Goal: Information Seeking & Learning: Learn about a topic

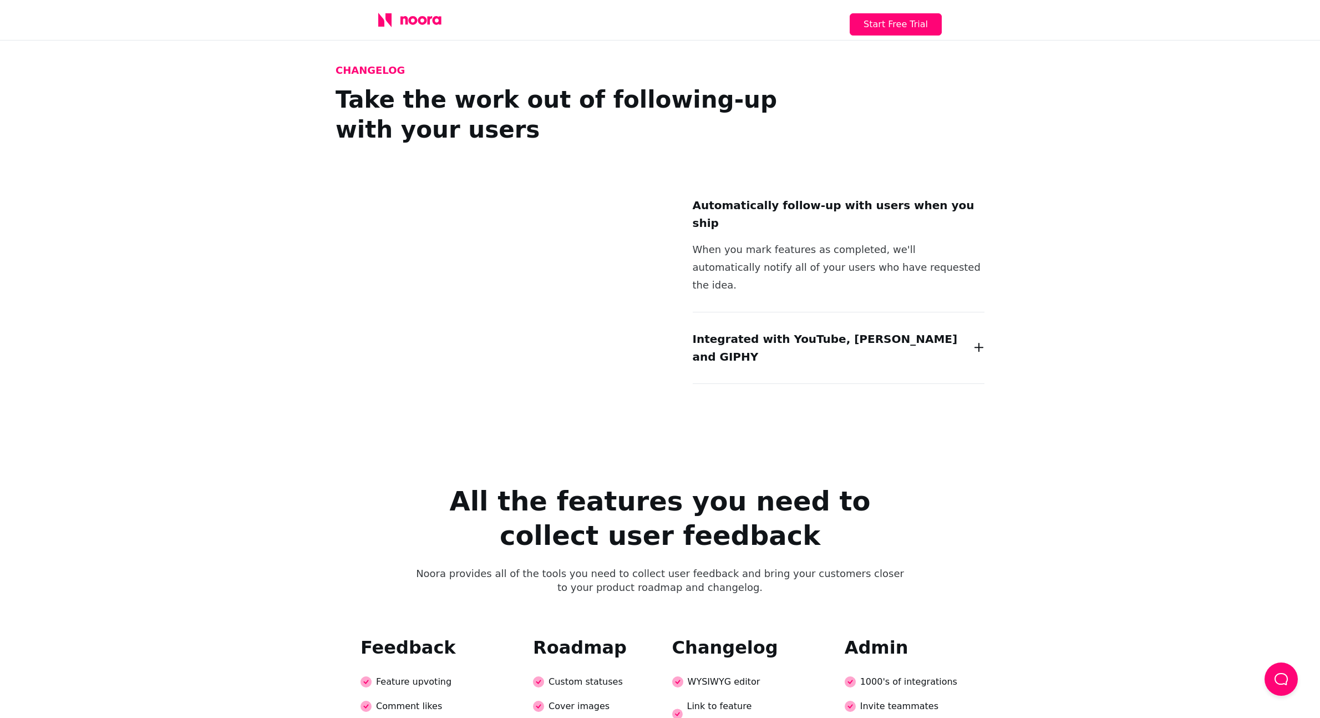
scroll to position [1873, 0]
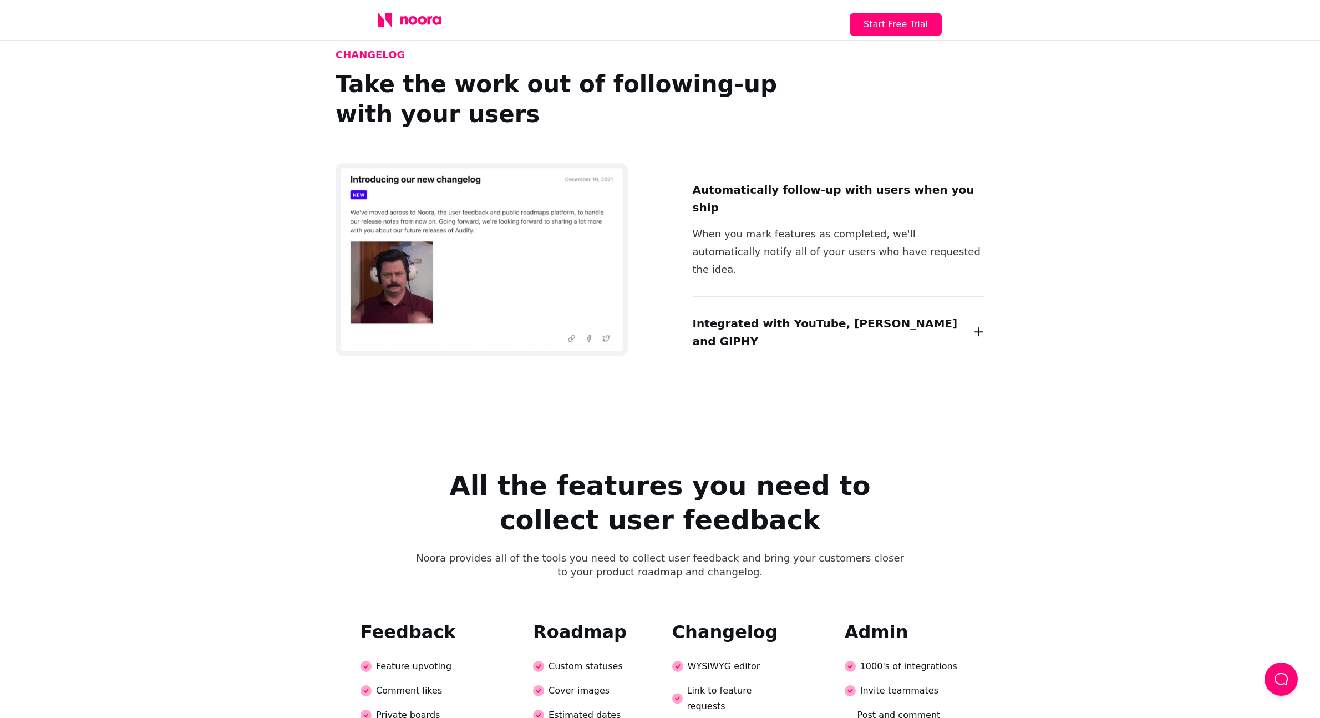
click at [806, 314] on h2 "Integrated with YouTube, [PERSON_NAME] and GIPHY" at bounding box center [830, 331] width 275 height 35
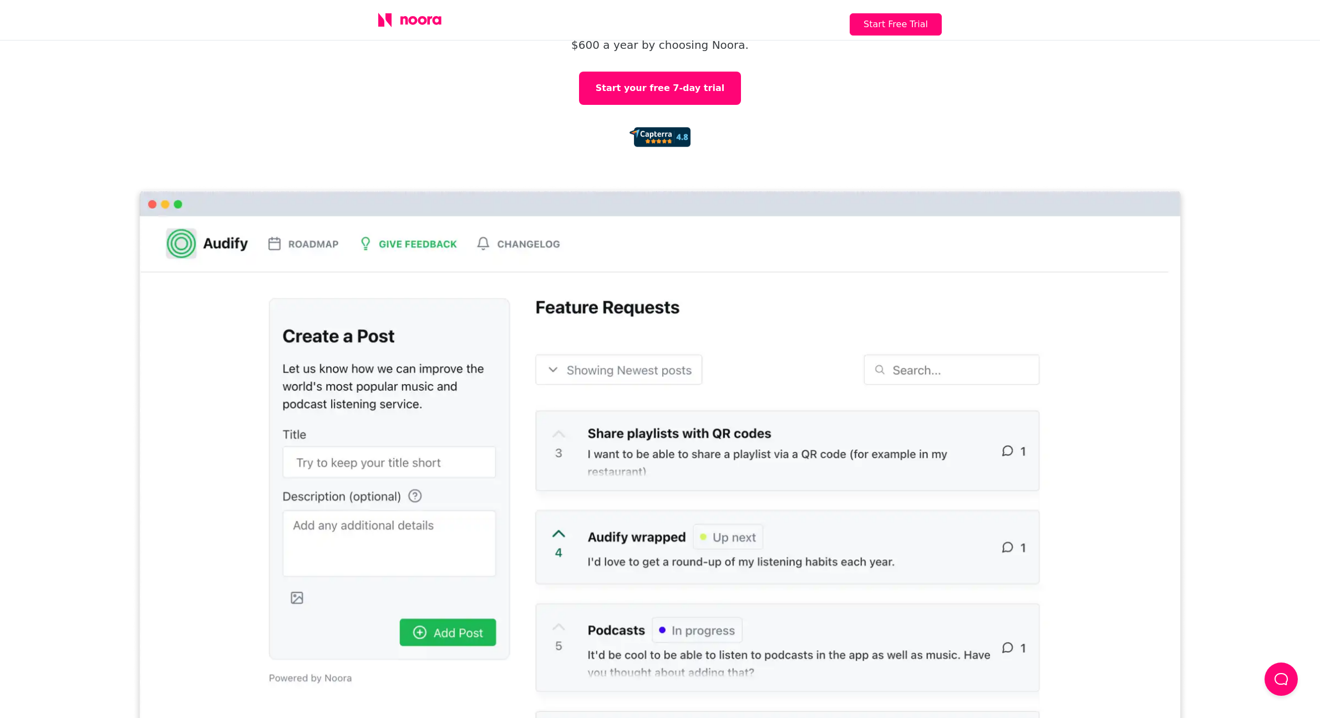
scroll to position [0, 0]
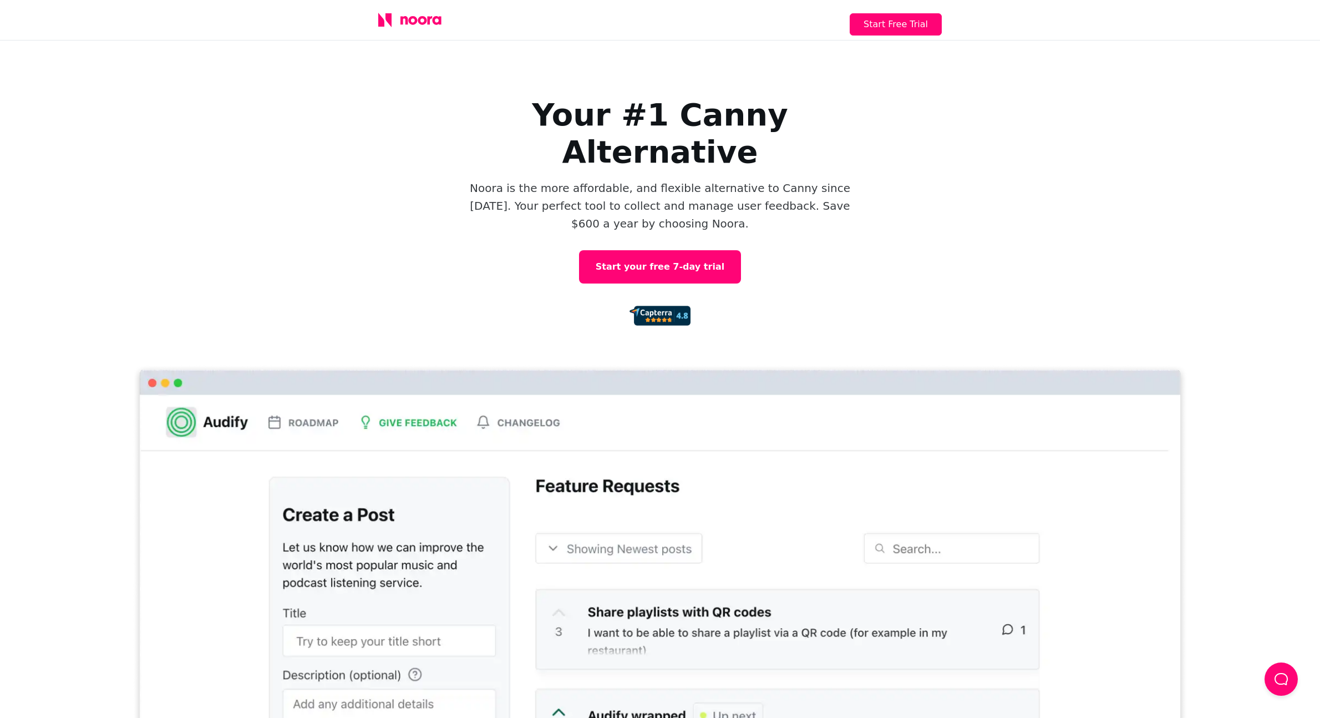
click at [425, 28] on div "Start Free Trial" at bounding box center [659, 20] width 599 height 40
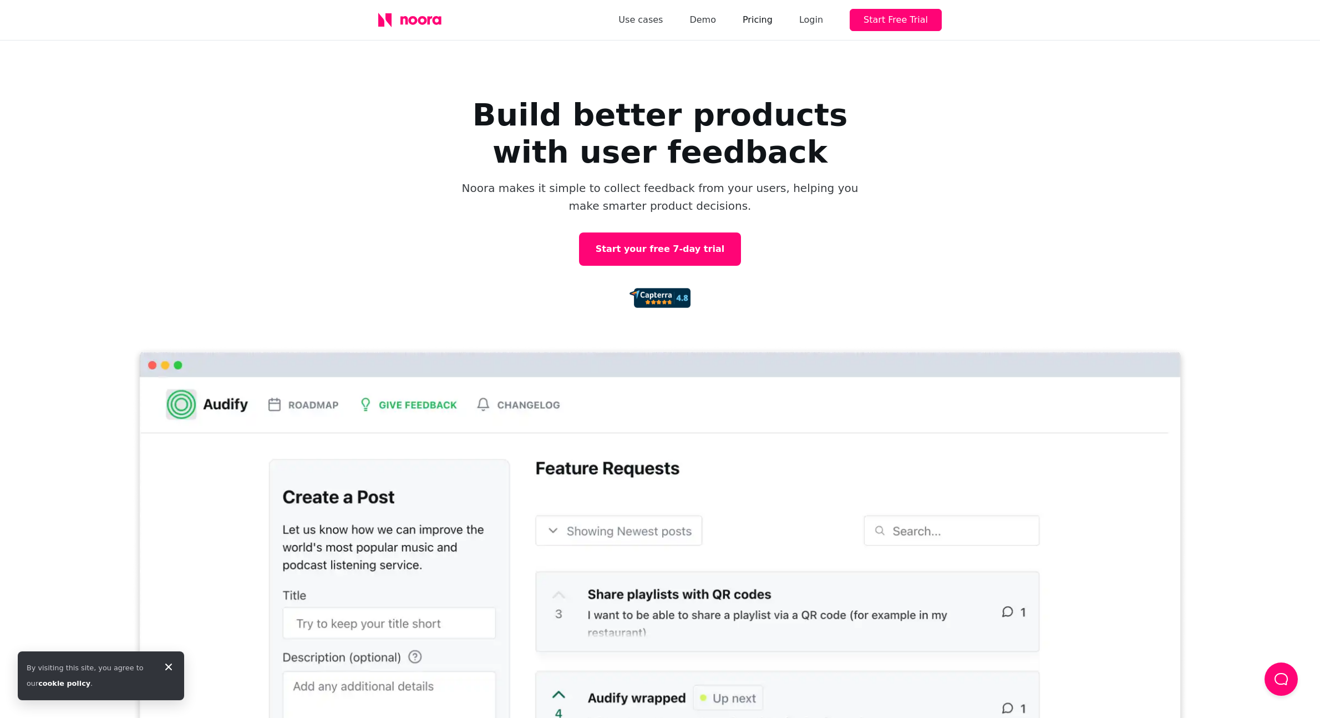
click at [770, 19] on link "Pricing" at bounding box center [758, 20] width 30 height 16
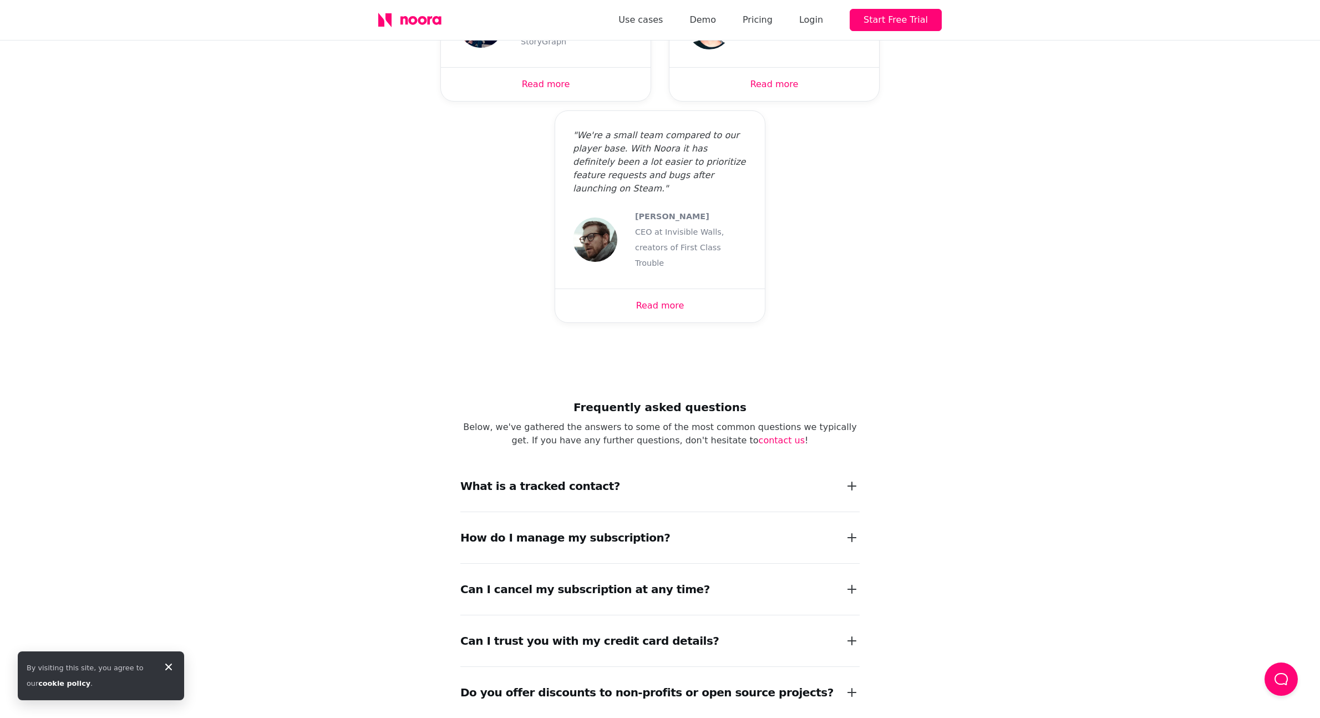
scroll to position [1251, 0]
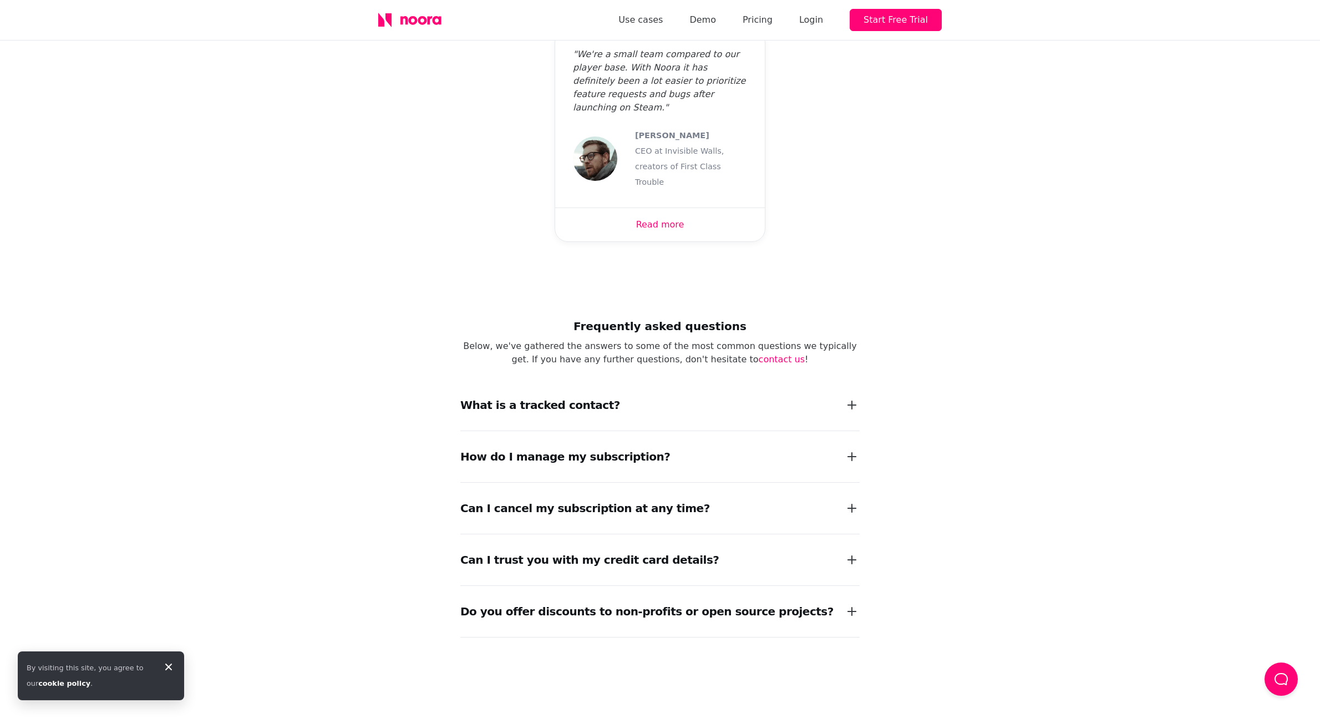
click at [582, 397] on div "What is a tracked contact?" at bounding box center [540, 405] width 160 height 16
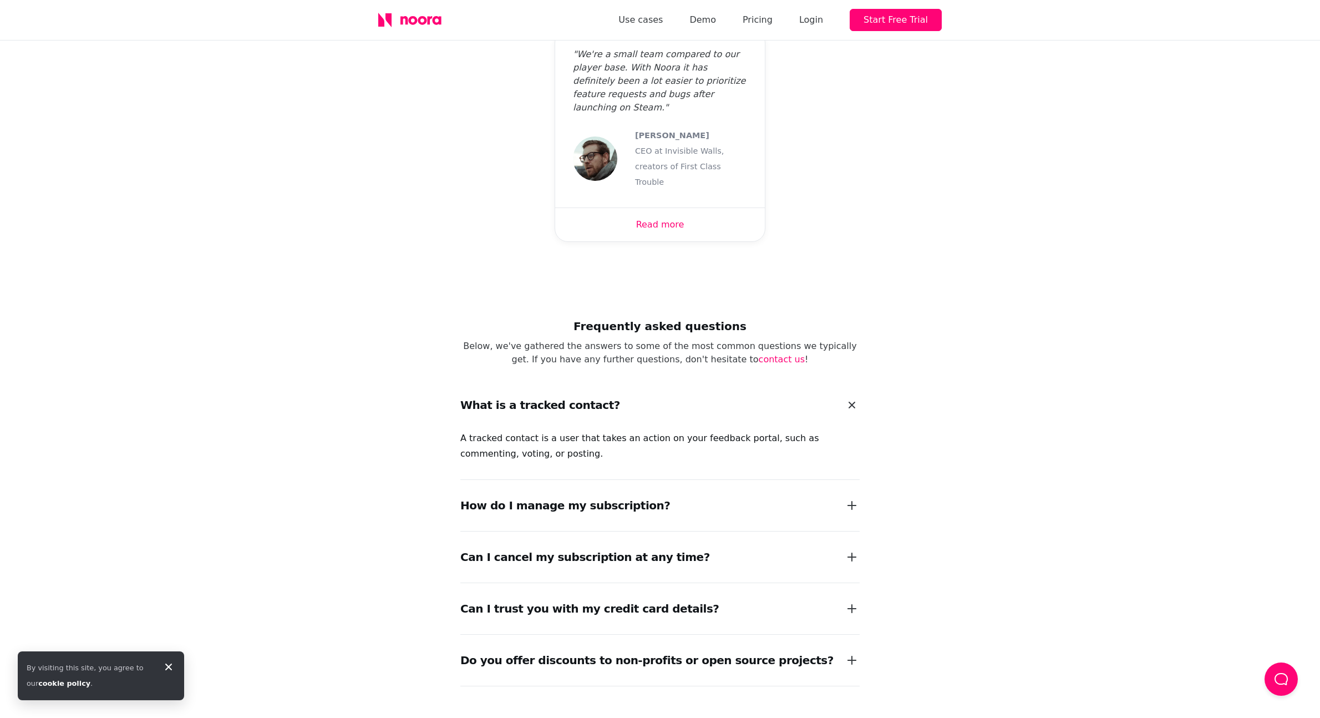
click at [582, 397] on div "What is a tracked contact?" at bounding box center [540, 405] width 160 height 16
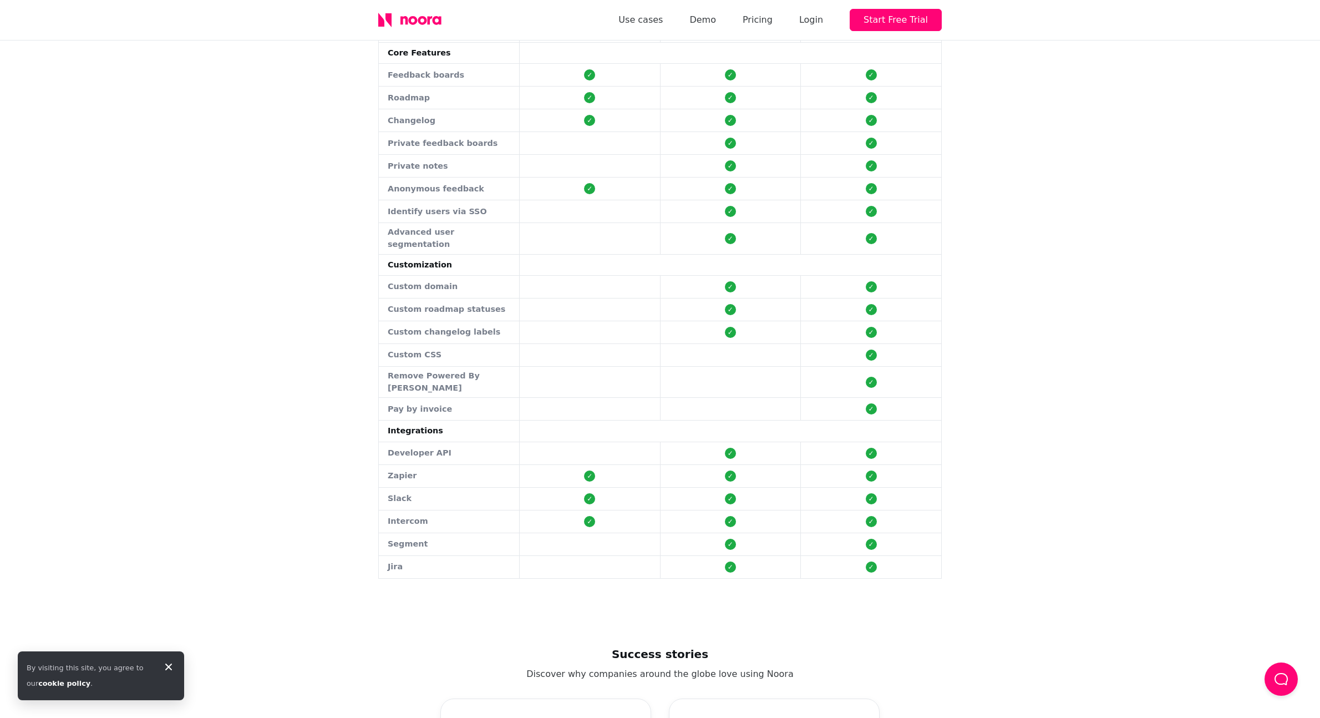
scroll to position [0, 0]
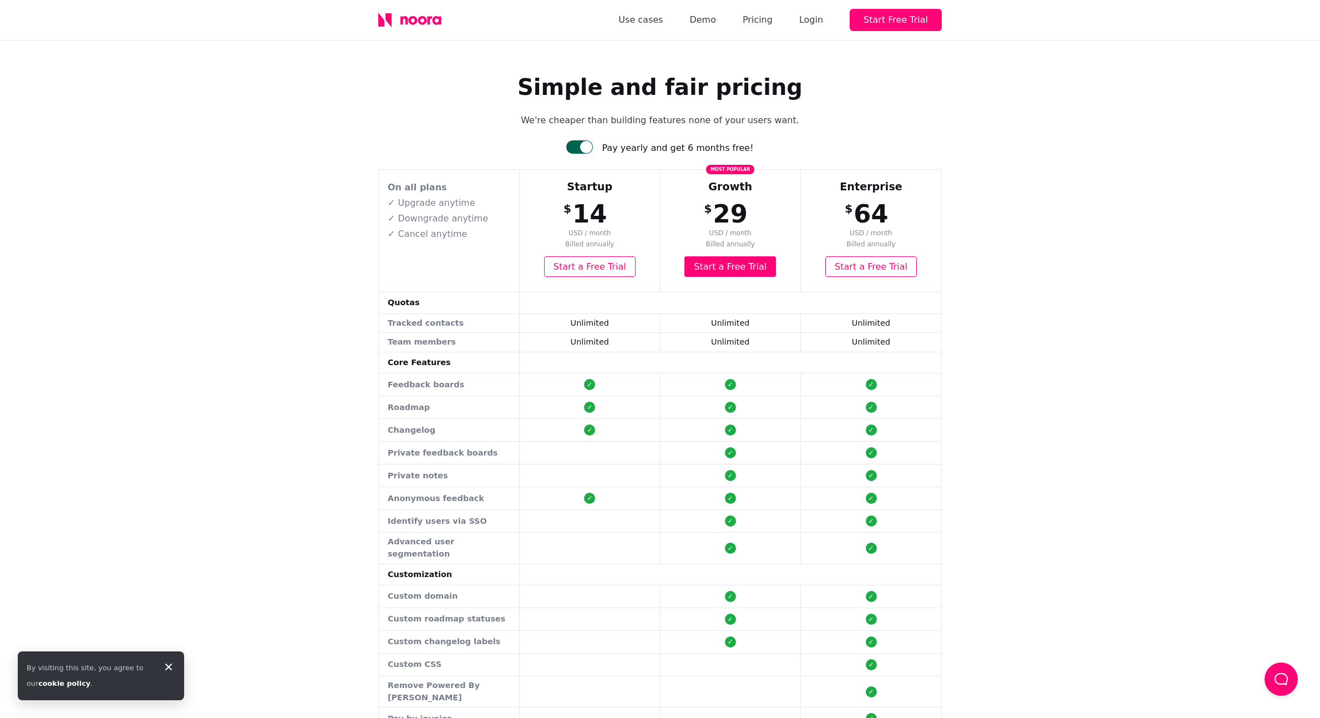
click at [418, 18] on icon at bounding box center [422, 20] width 9 height 9
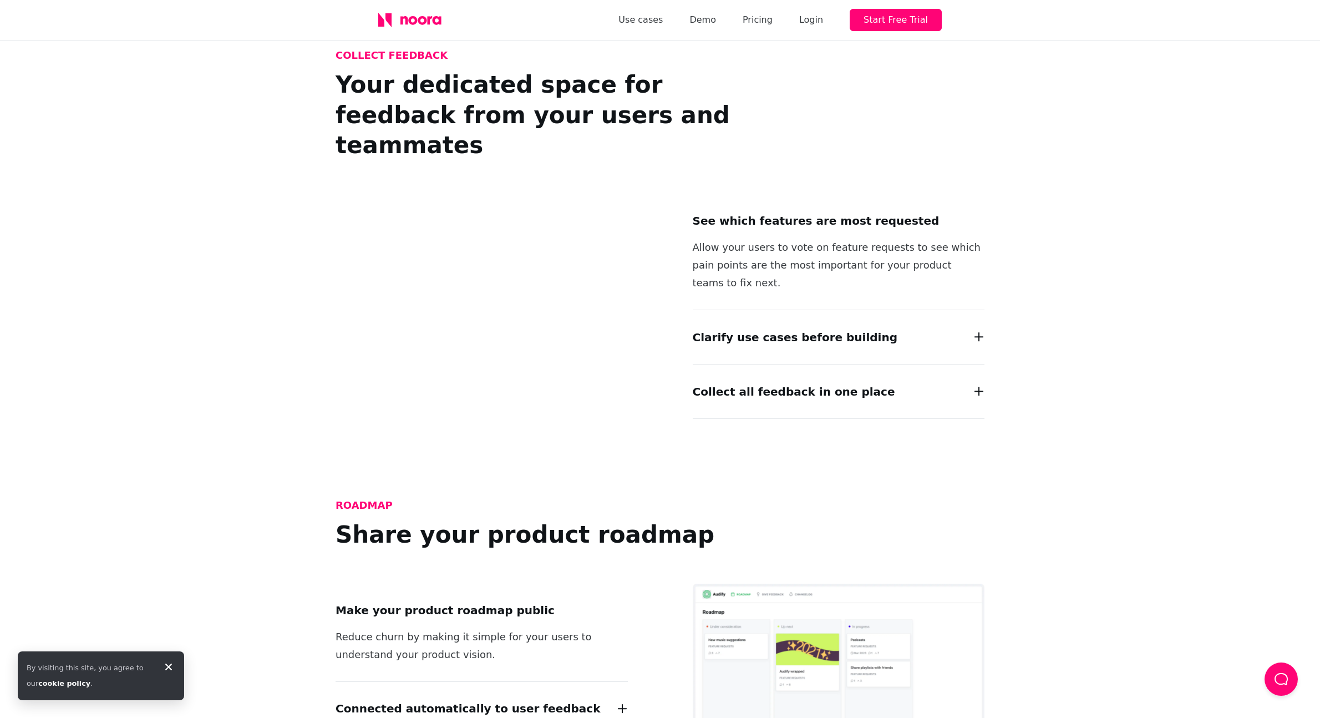
scroll to position [1053, 0]
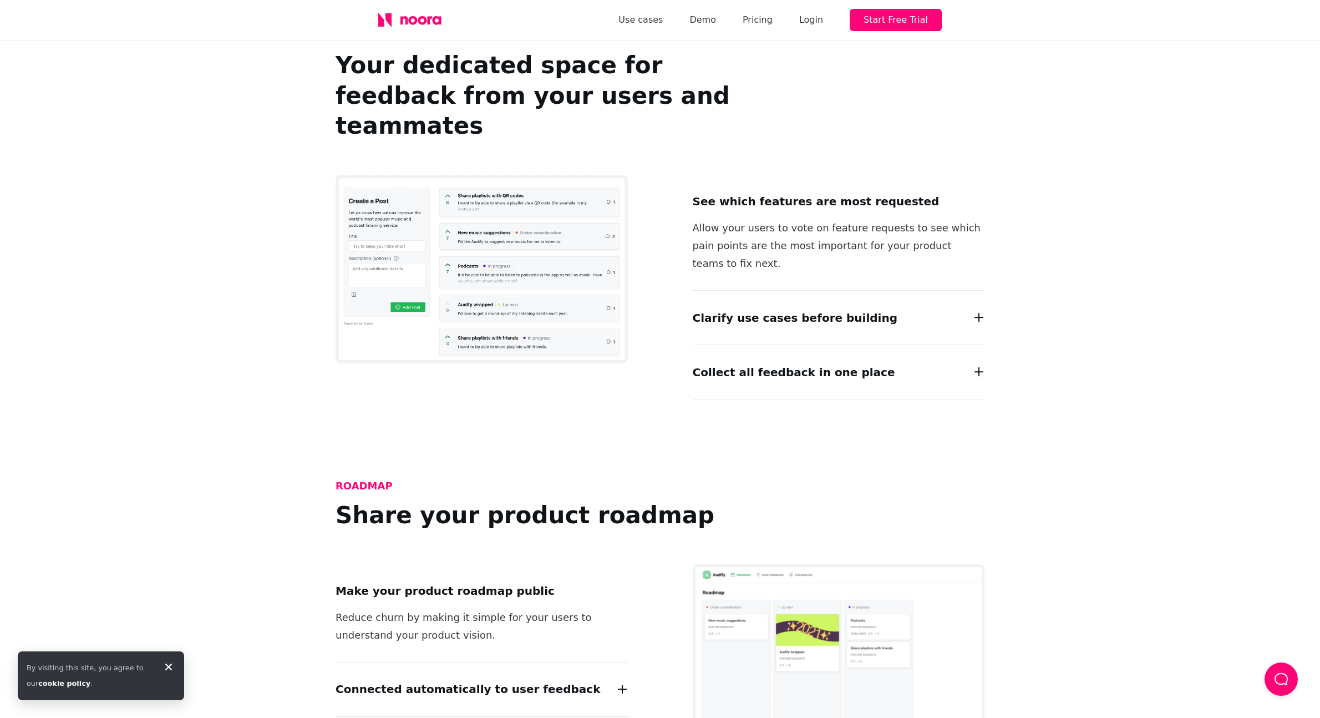
click at [805, 309] on h2 "Clarify use cases before building" at bounding box center [795, 318] width 205 height 18
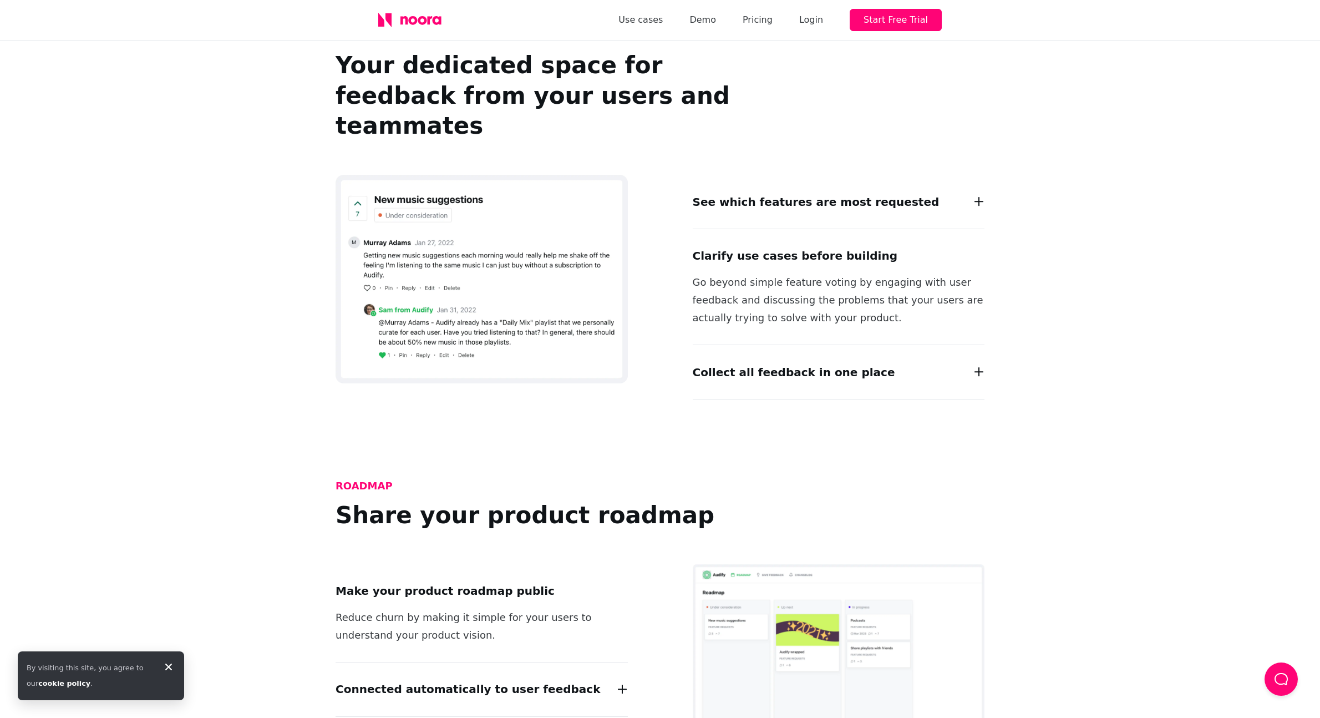
click at [791, 363] on h2 "Collect all feedback in one place" at bounding box center [794, 372] width 202 height 18
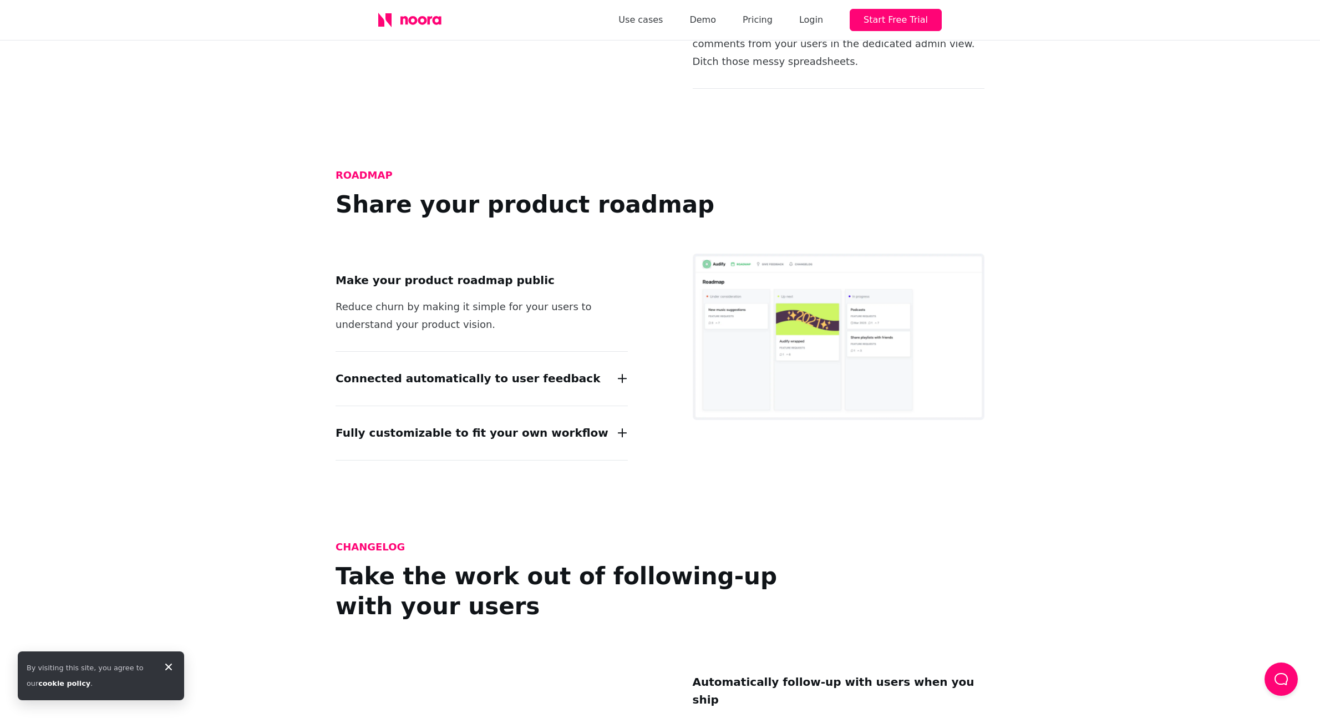
scroll to position [1419, 0]
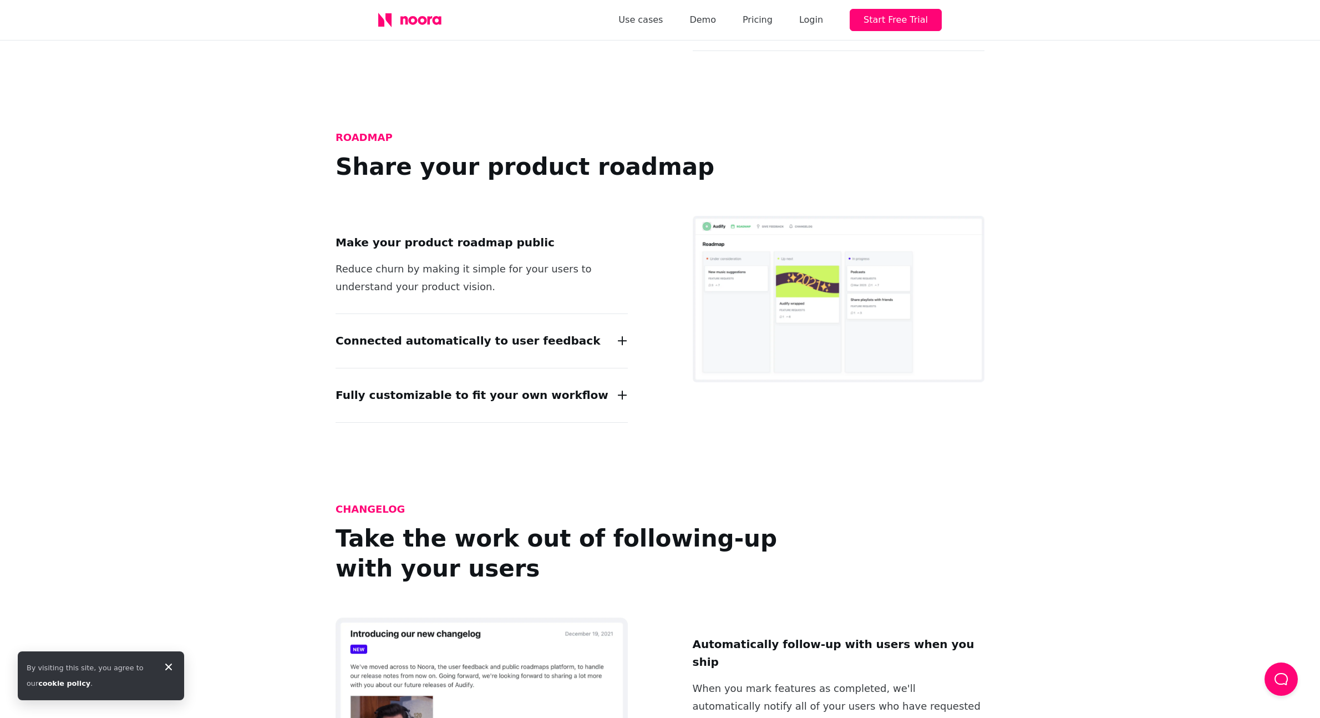
click at [444, 332] on h2 "Connected automatically to user feedback" at bounding box center [468, 341] width 265 height 18
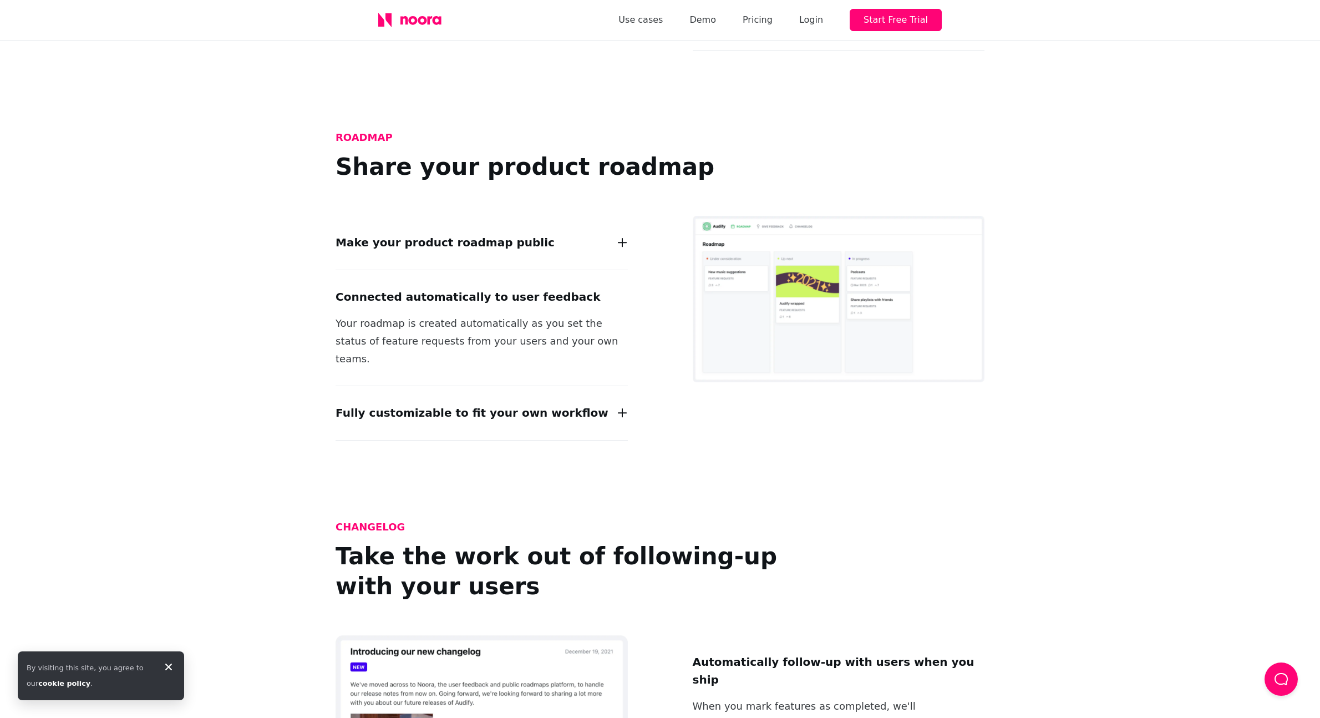
click at [506, 404] on h2 "Fully customizable to fit your own workflow" at bounding box center [472, 413] width 273 height 18
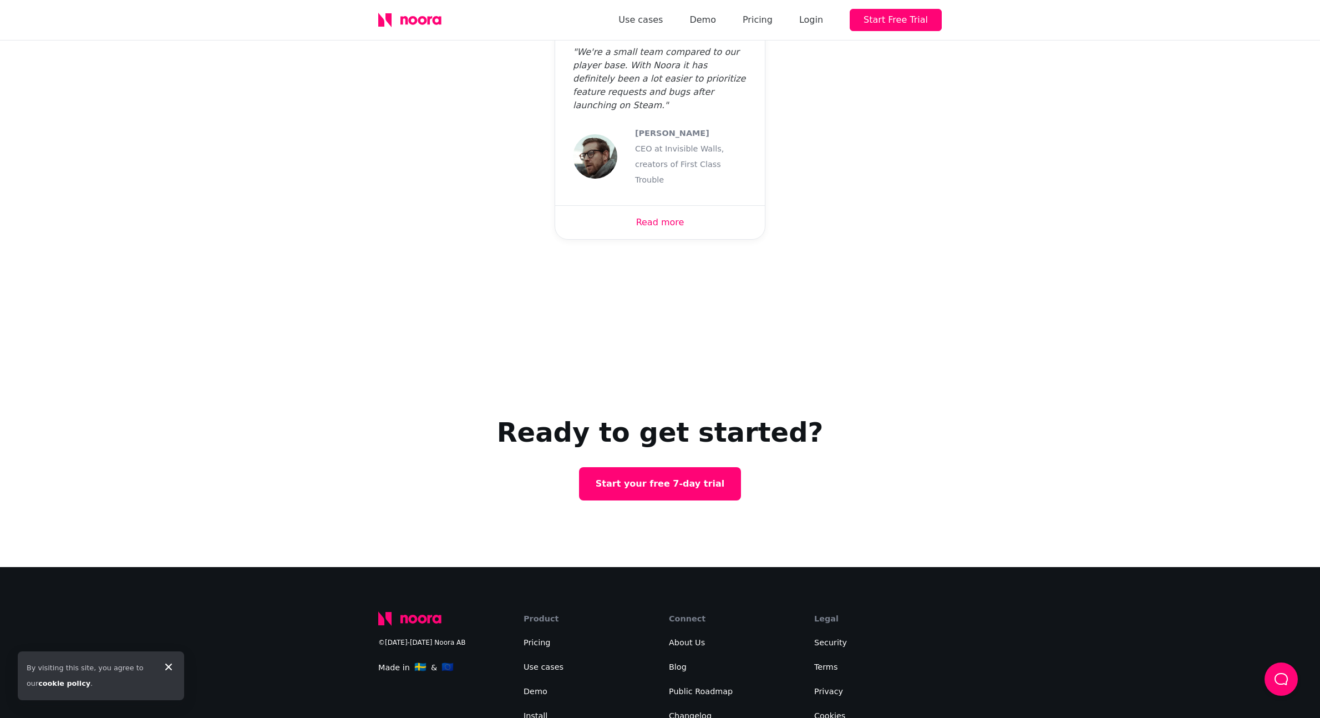
scroll to position [3720, 0]
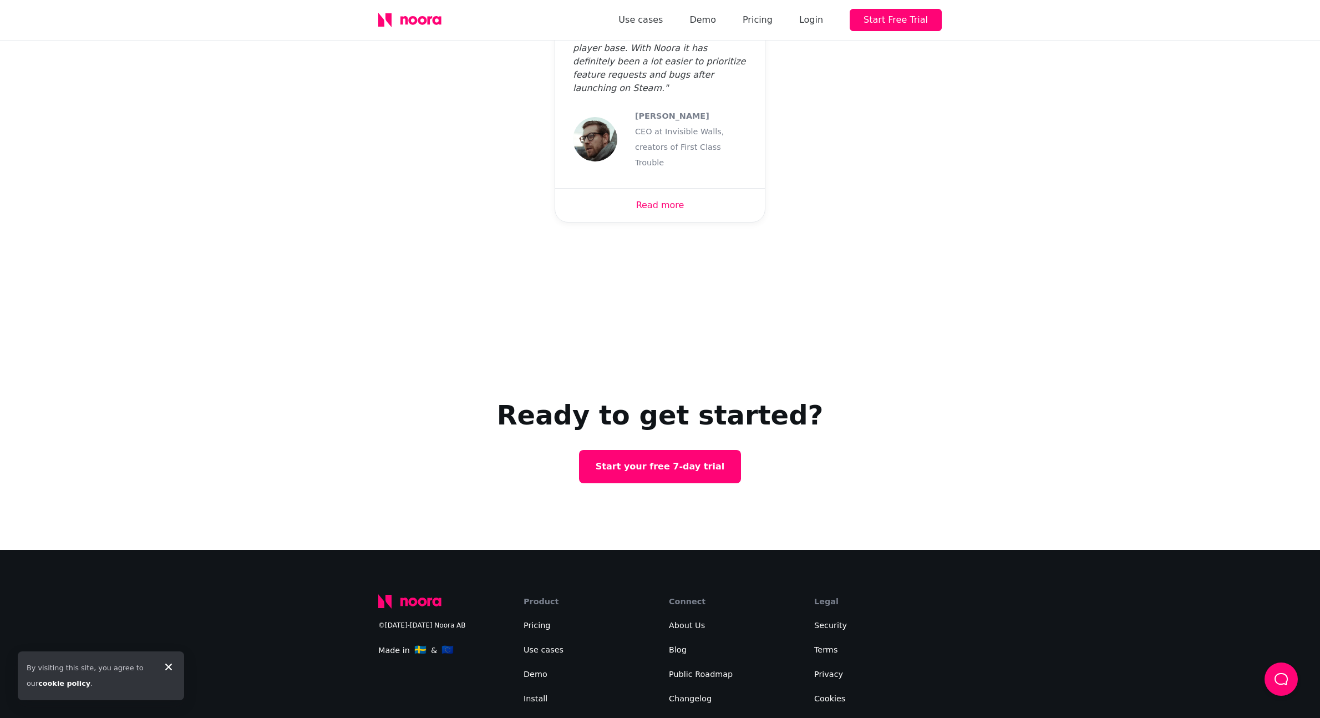
click at [586, 717] on link "Product Roadmap Templates" at bounding box center [581, 722] width 114 height 9
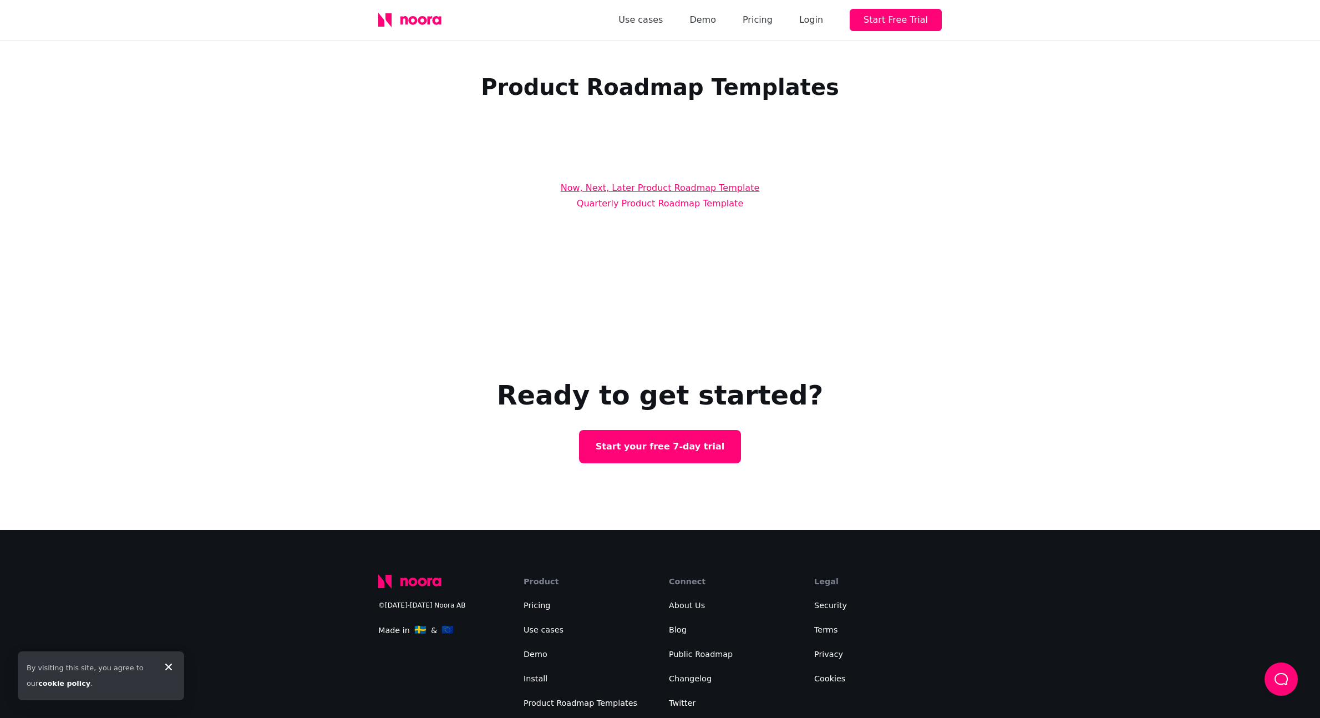
click at [618, 187] on link "Now, Next, Later Product Roadmap Template" at bounding box center [660, 187] width 199 height 11
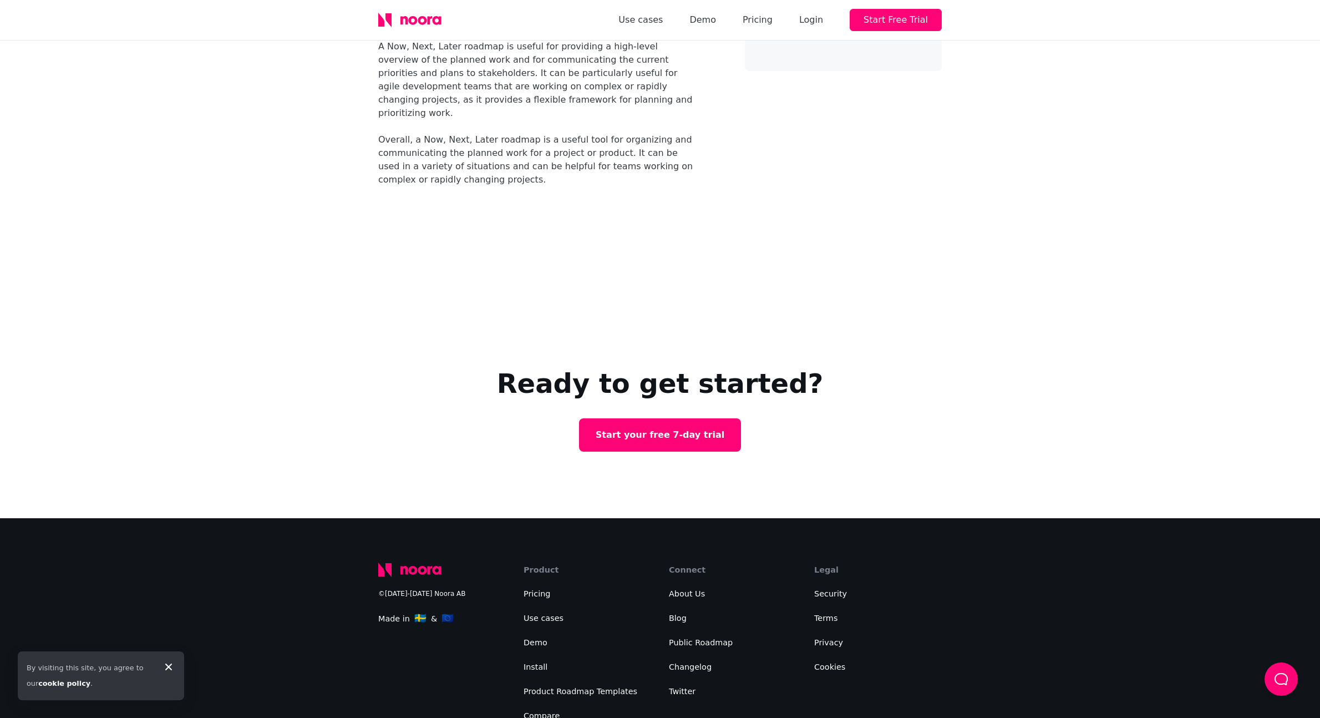
scroll to position [862, 0]
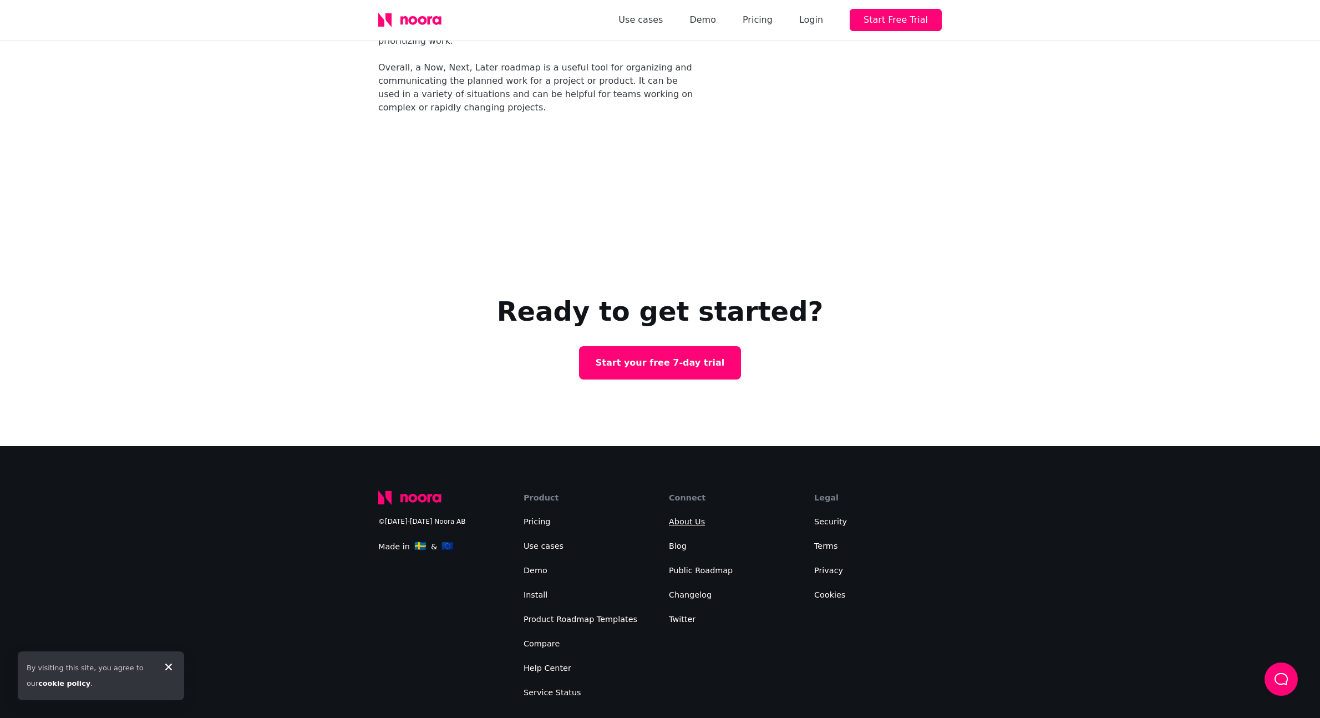
click at [698, 517] on link "About Us" at bounding box center [687, 521] width 36 height 9
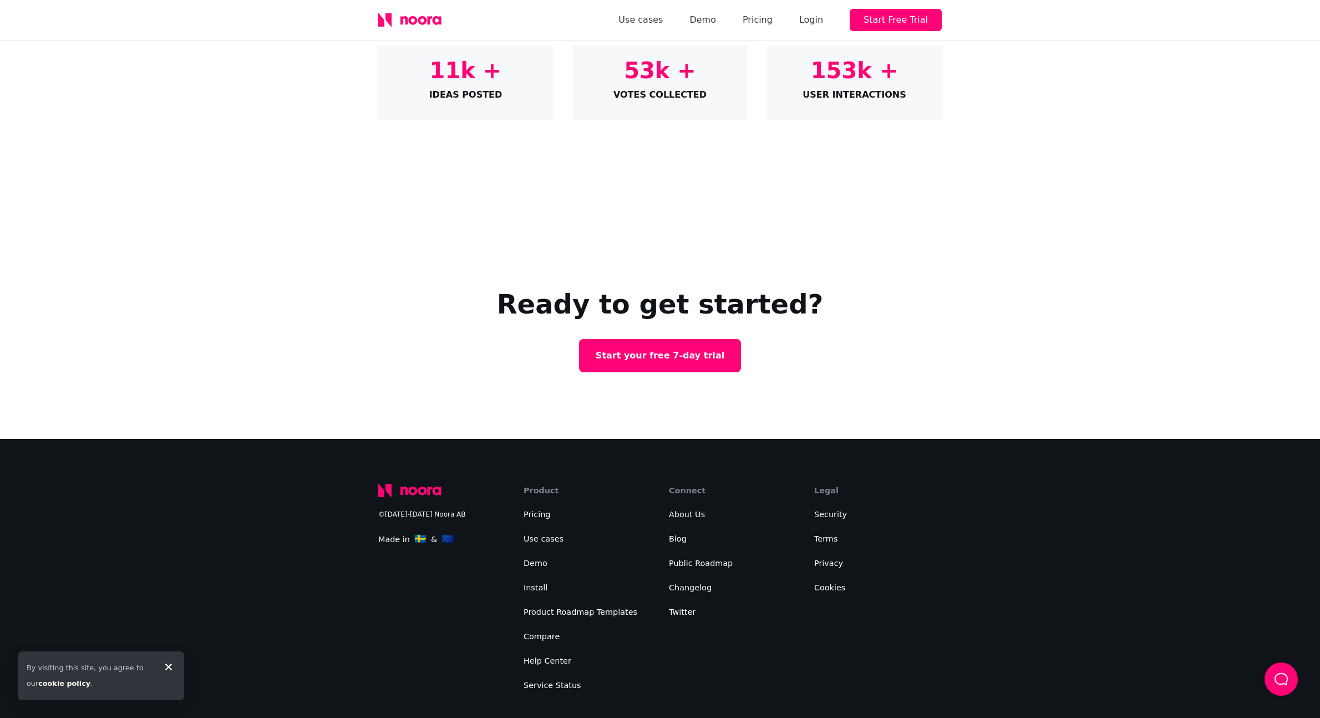
scroll to position [500, 0]
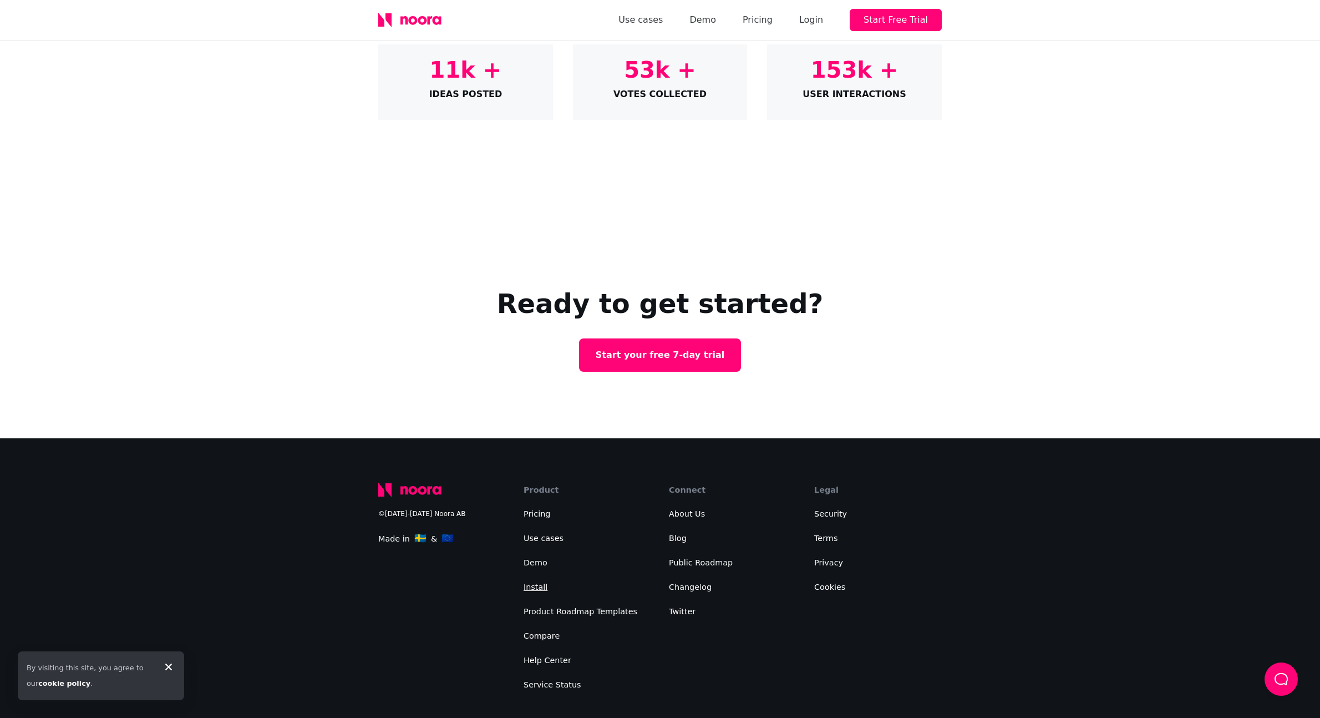
click at [539, 582] on link "Install" at bounding box center [536, 586] width 24 height 9
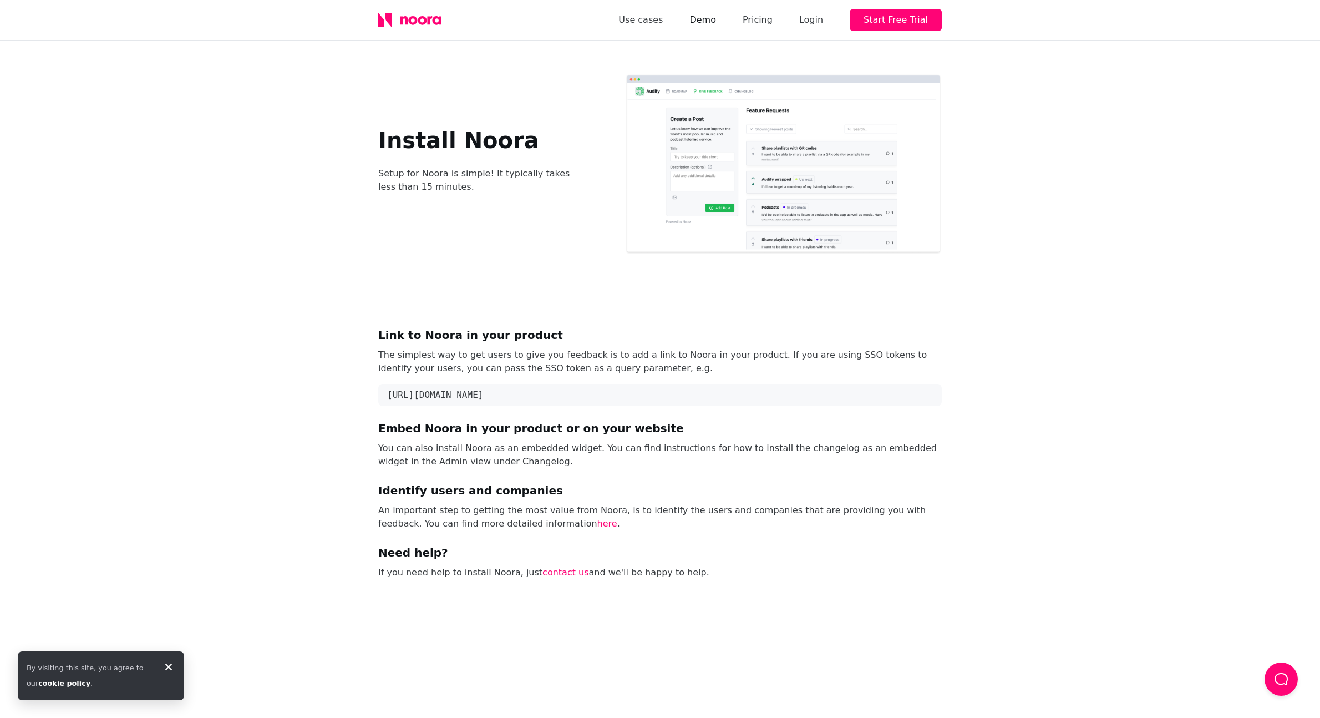
click at [702, 23] on link "Demo" at bounding box center [702, 20] width 27 height 16
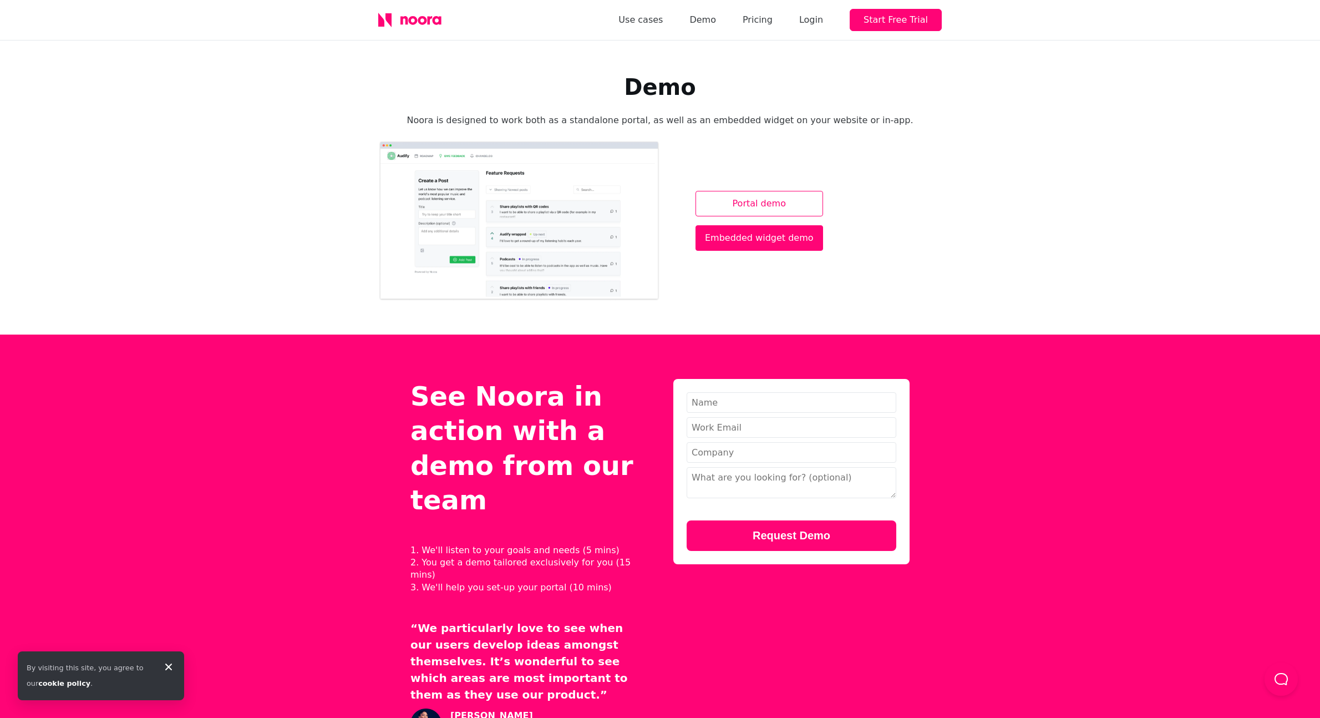
click at [767, 204] on link "Portal demo" at bounding box center [759, 204] width 128 height 26
